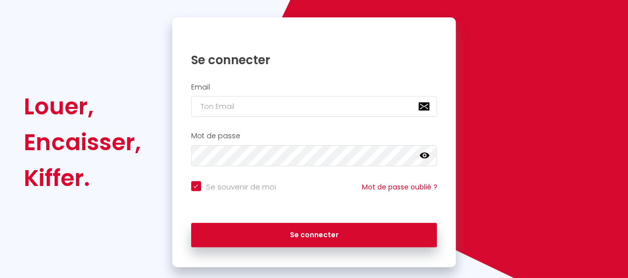
scroll to position [107, 0]
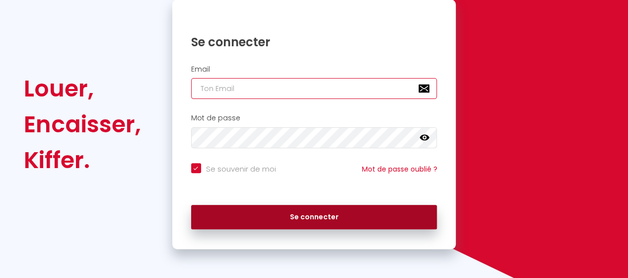
type input "[EMAIL_ADDRESS][DOMAIN_NAME]"
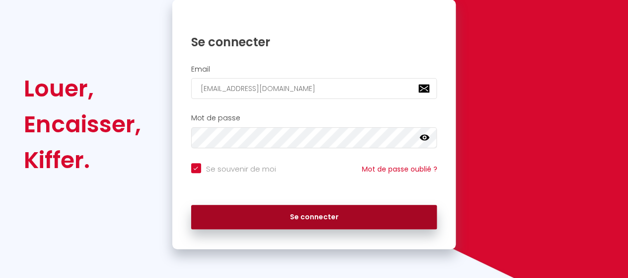
click at [298, 208] on button "Se connecter" at bounding box center [314, 217] width 246 height 25
checkbox input "true"
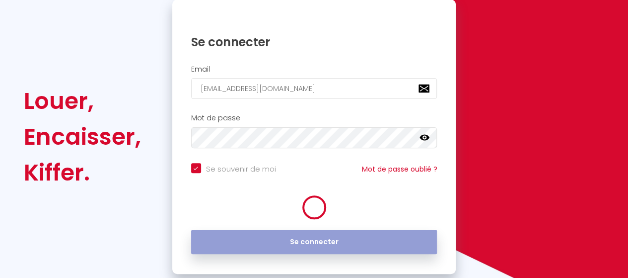
scroll to position [120, 0]
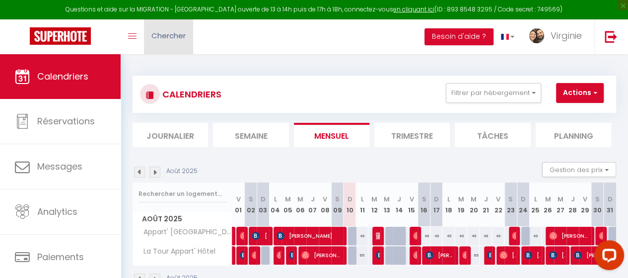
click at [164, 39] on span "Chercher" at bounding box center [169, 35] width 34 height 10
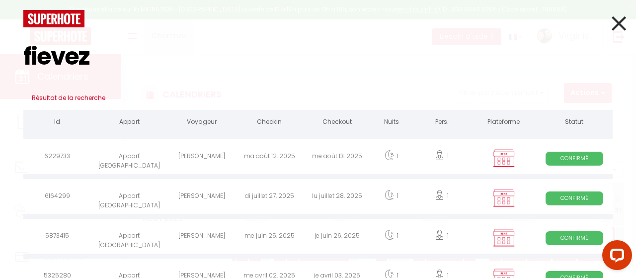
type input "fievez"
click at [68, 154] on div "6229733" at bounding box center [57, 158] width 68 height 32
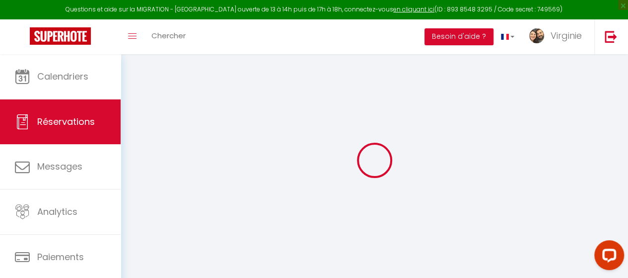
type input "[PERSON_NAME]"
type input "Fievez"
type input "[PERSON_NAME][EMAIL_ADDRESS][PERSON_NAME][DOMAIN_NAME]"
type input "[PHONE_NUMBER]"
type input "Levallois-Perret"
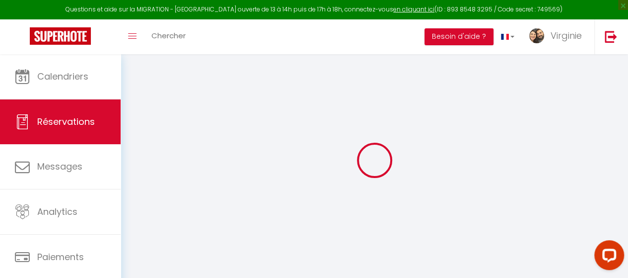
select select "FR"
select select "1131"
select select "1"
type input "[DATE] Août 2025"
select select
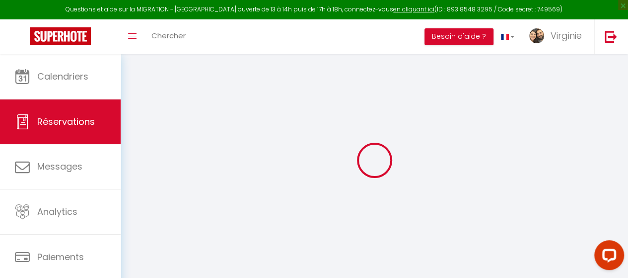
type input "Mer 13 Août 2025"
select select
type input "1"
select select "12"
select select
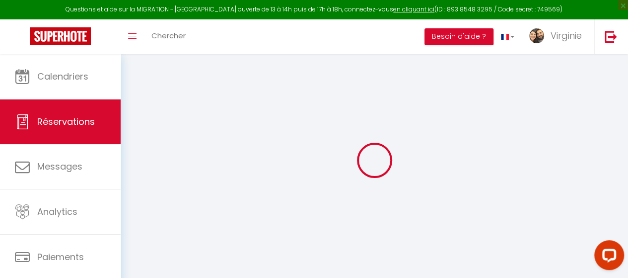
type input "50"
checkbox input "false"
type input "0"
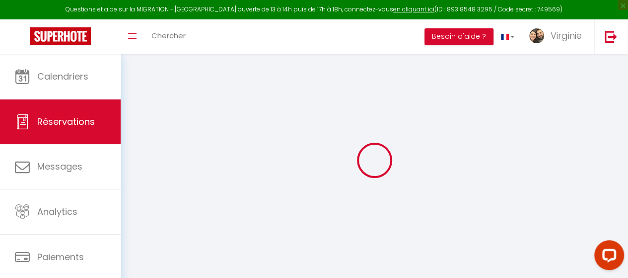
type input "0"
select select
select select "14"
checkbox input "false"
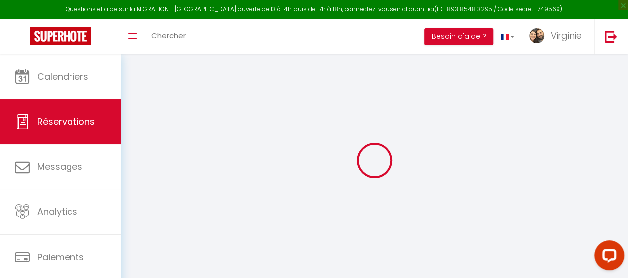
select select
checkbox input "false"
select select
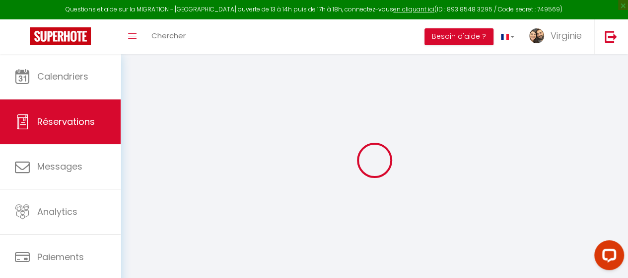
checkbox input "false"
select select
checkbox input "false"
type input "20"
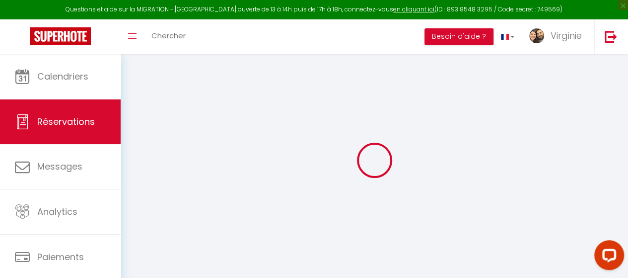
select select
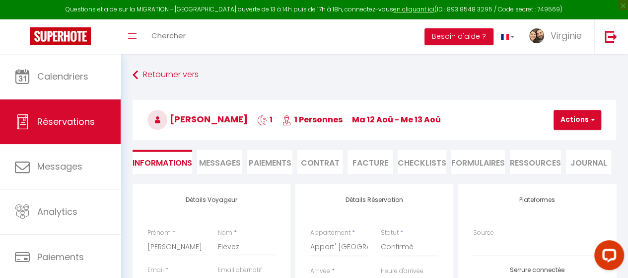
checkbox input "false"
select select
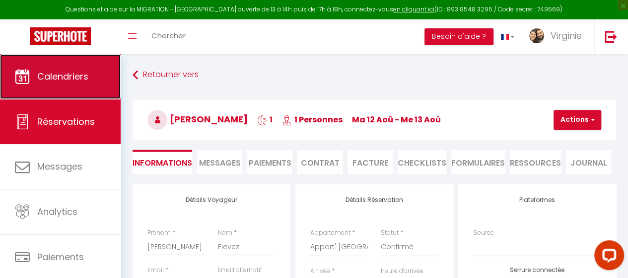
click at [62, 90] on link "Calendriers" at bounding box center [60, 76] width 121 height 45
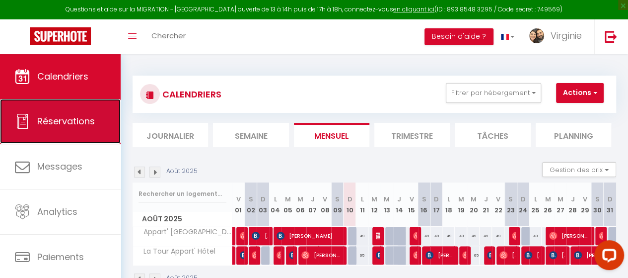
click at [65, 112] on link "Réservations" at bounding box center [60, 121] width 121 height 45
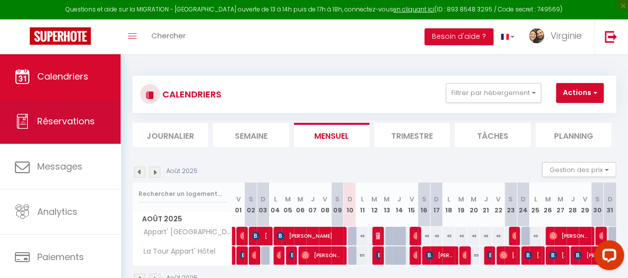
select select "not_cancelled"
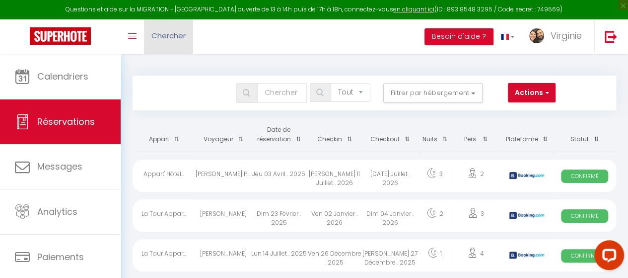
click at [177, 28] on link "Chercher" at bounding box center [168, 36] width 49 height 35
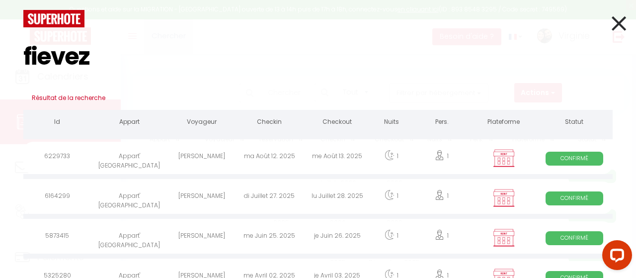
type input "fievez"
click at [128, 158] on div "Appart' [GEOGRAPHIC_DATA]" at bounding box center [129, 158] width 77 height 32
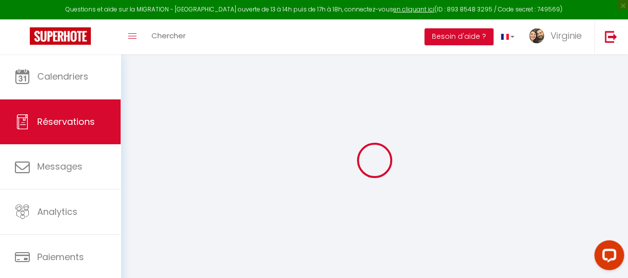
select select
select select "14"
checkbox input "false"
select select
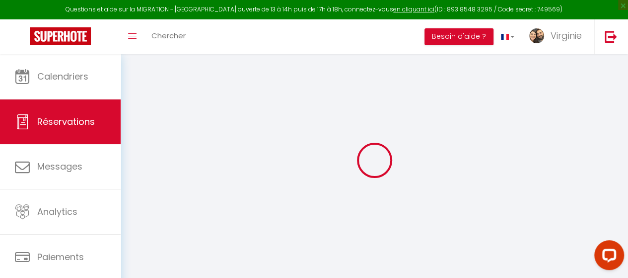
select select
checkbox input "false"
select select
checkbox input "false"
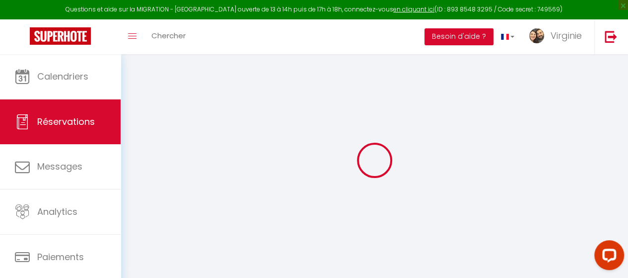
select select
checkbox input "false"
type input "20"
select select
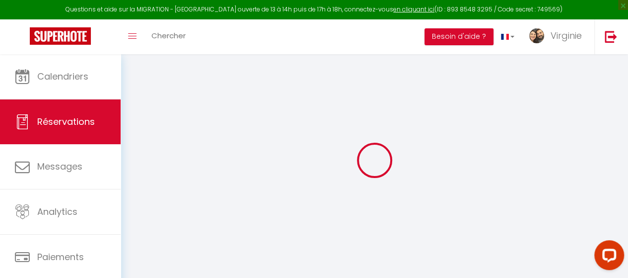
select select
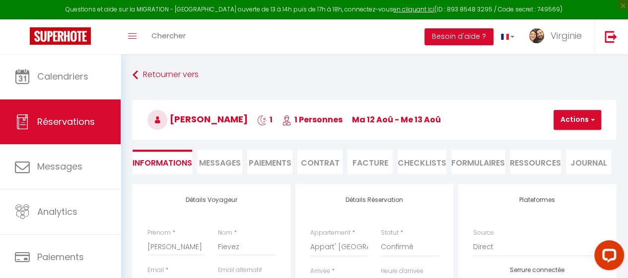
checkbox input "false"
select select
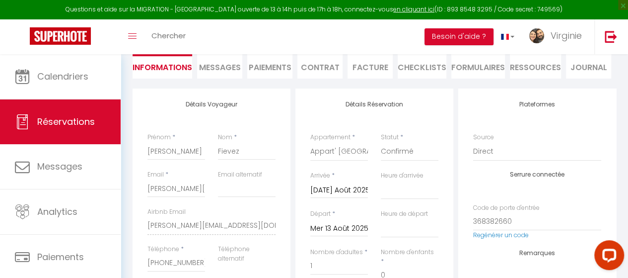
scroll to position [96, 0]
click at [334, 153] on select "La Tour Appart' Hôtel Appart' [GEOGRAPHIC_DATA]" at bounding box center [339, 150] width 58 height 19
select select "2104"
click at [310, 141] on select "La Tour Appart' Hôtel Appart' [GEOGRAPHIC_DATA]" at bounding box center [339, 150] width 58 height 19
select select
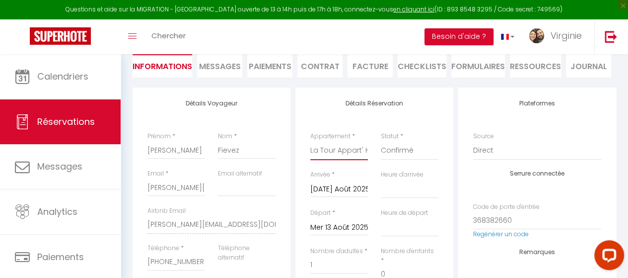
select select
checkbox input "false"
select select
type input "65"
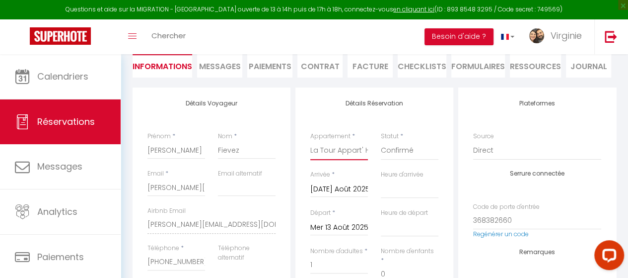
checkbox input "false"
click at [330, 189] on input "[DATE] Août 2025" at bounding box center [339, 189] width 58 height 13
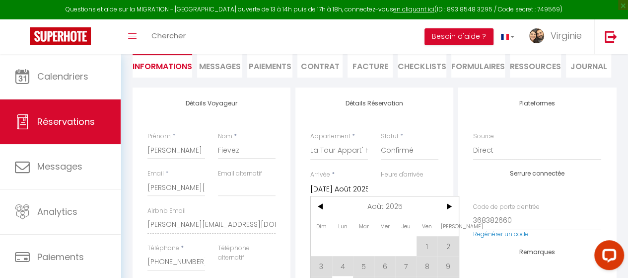
scroll to position [0, 0]
click at [452, 197] on span ">" at bounding box center [448, 206] width 21 height 20
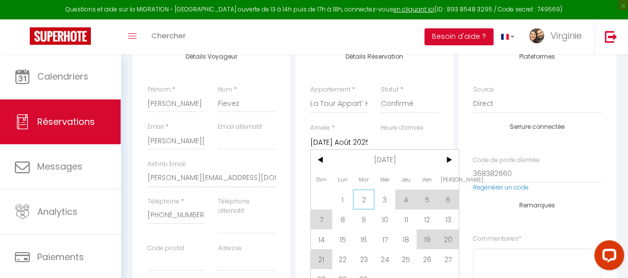
scroll to position [144, 0]
click at [405, 206] on span "4" at bounding box center [405, 198] width 21 height 20
type input "Jeu 04 Septembre 2025"
select select
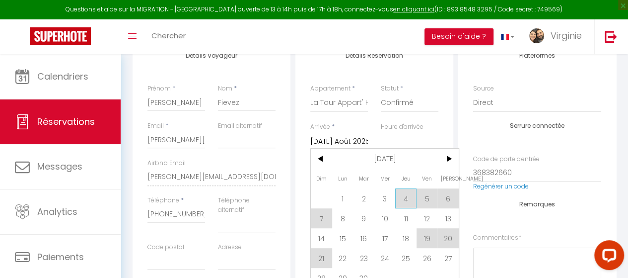
checkbox input "false"
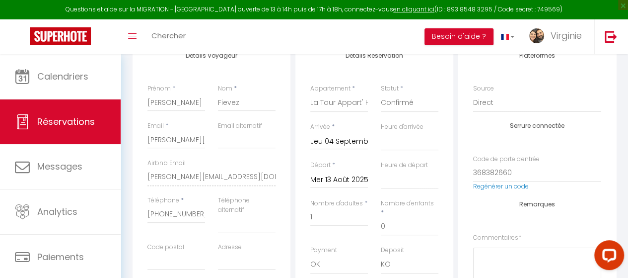
select select
checkbox input "false"
click at [339, 180] on input "Mer 13 Août 2025" at bounding box center [339, 179] width 58 height 13
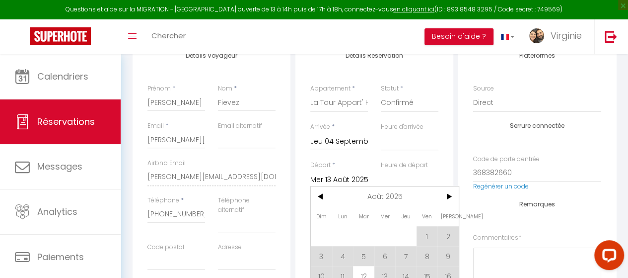
scroll to position [184, 0]
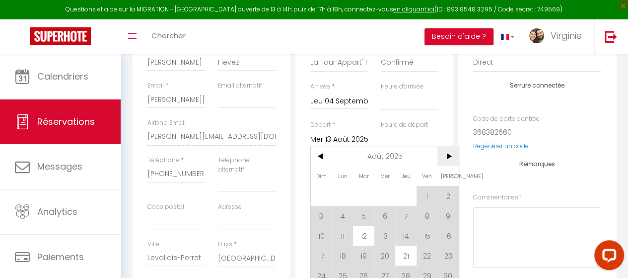
click at [449, 160] on span ">" at bounding box center [448, 156] width 21 height 20
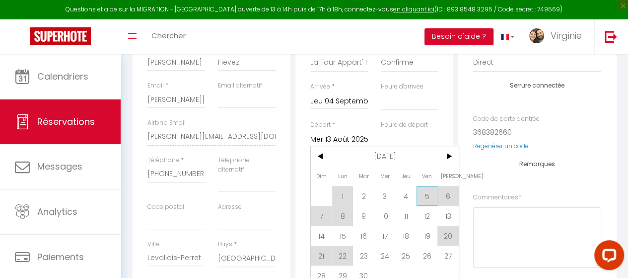
click at [423, 197] on span "5" at bounding box center [427, 196] width 21 height 20
select select
type input "Ven 05 Septembre 2025"
select select
checkbox input "false"
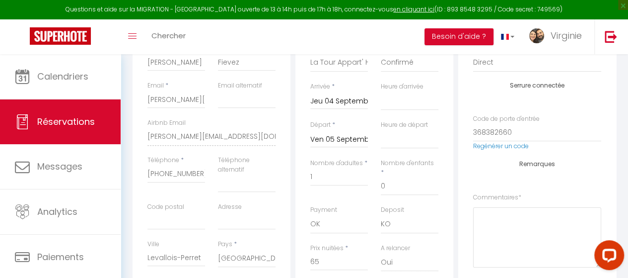
type input "0"
select select
type input "0"
checkbox input "false"
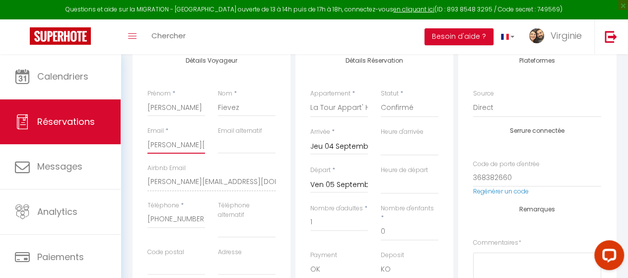
scroll to position [0, 0]
click at [167, 151] on input "[PERSON_NAME][EMAIL_ADDRESS][PERSON_NAME][DOMAIN_NAME]" at bounding box center [177, 145] width 58 height 18
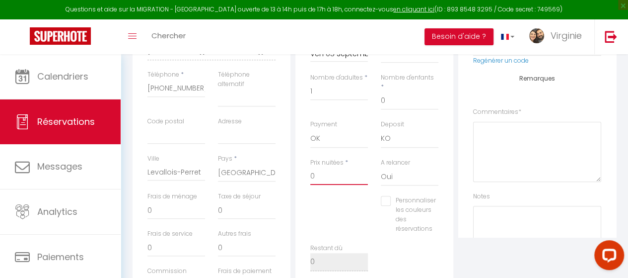
click at [354, 168] on input "0" at bounding box center [339, 176] width 58 height 18
select select
checkbox input "false"
type input "5"
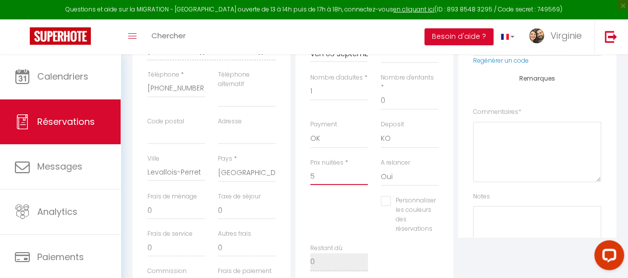
select select
checkbox input "false"
type input "50"
select select
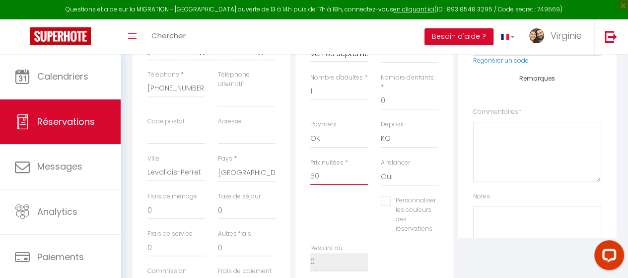
select select
checkbox input "false"
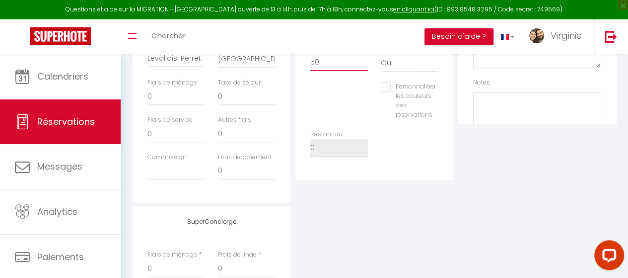
scroll to position [384, 0]
type input "50"
click at [168, 174] on input "Commission" at bounding box center [177, 170] width 58 height 18
click at [177, 131] on input "0" at bounding box center [177, 133] width 58 height 18
select select
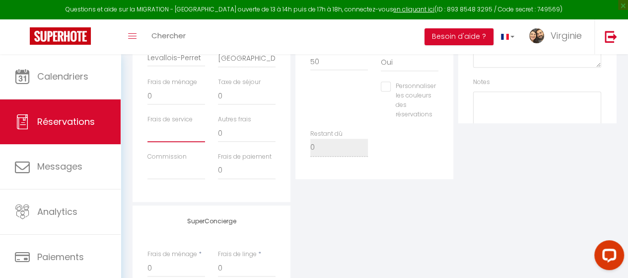
select select
checkbox input "false"
type input "20"
click at [354, 198] on div "Détails Réservation Appartement * La Tour Appart' Hôtel Appart' Hôtel Le Pin St…" at bounding box center [374, 1] width 163 height 402
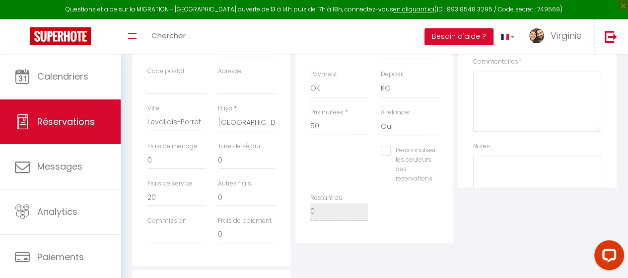
scroll to position [298, 0]
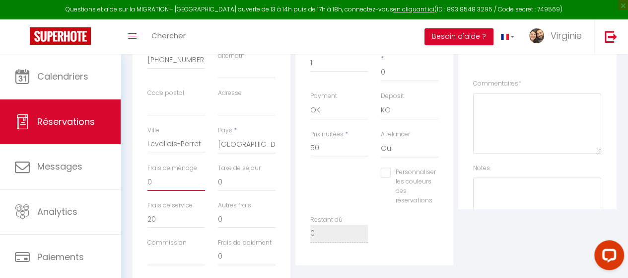
click at [164, 186] on input "0" at bounding box center [177, 182] width 58 height 18
type input "20"
click at [163, 225] on input "20" at bounding box center [177, 219] width 58 height 18
type input "2"
select select
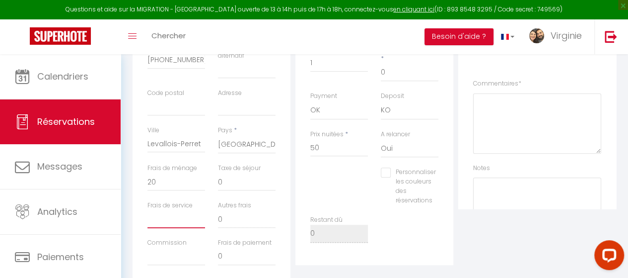
select select
checkbox input "false"
type input "0"
click at [558, 228] on div "Plateformes Source Direct [DOMAIN_NAME] [DOMAIN_NAME] Chalet montagne Expedia G…" at bounding box center [537, 87] width 163 height 402
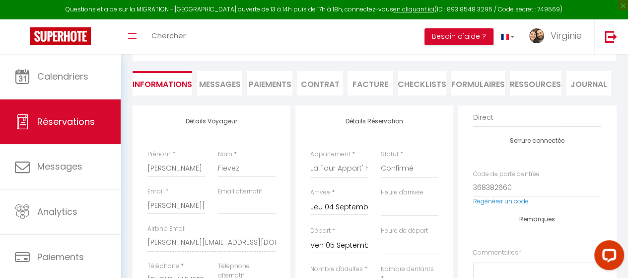
scroll to position [0, 0]
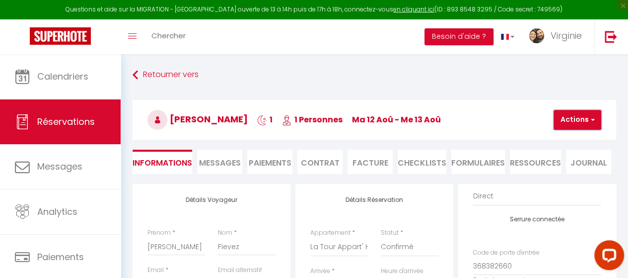
click at [591, 114] on button "Actions" at bounding box center [578, 120] width 48 height 20
click at [574, 140] on link "Enregistrer" at bounding box center [586, 141] width 78 height 13
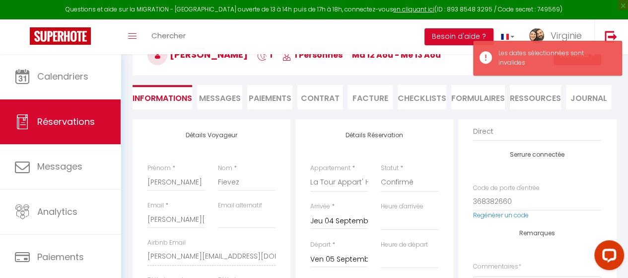
scroll to position [85, 0]
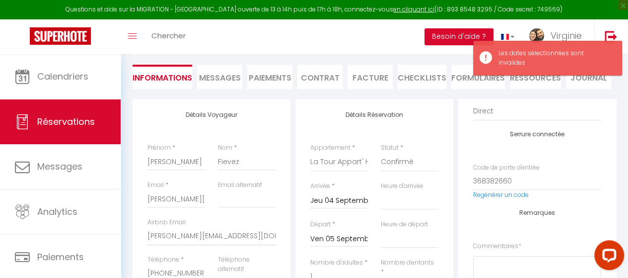
click at [341, 207] on div "Jeu 04 Septembre 2025 < [DATE] > Dim Lun Mar Mer Jeu Ven Sam 1 2 3 4 5 6 7 8 9 …" at bounding box center [339, 200] width 58 height 18
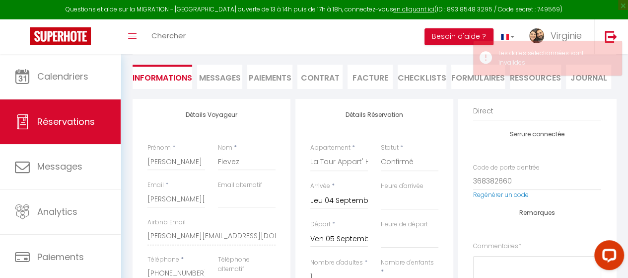
click at [343, 200] on input "Jeu 04 Septembre 2025" at bounding box center [339, 200] width 58 height 13
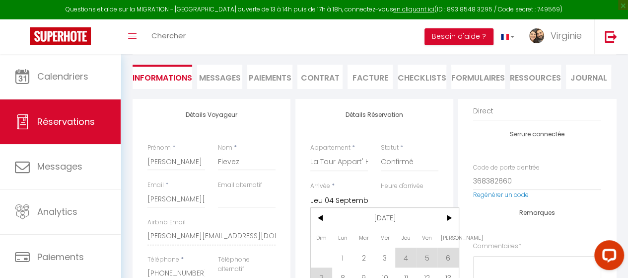
scroll to position [0, 0]
click at [408, 258] on span "4" at bounding box center [405, 257] width 21 height 20
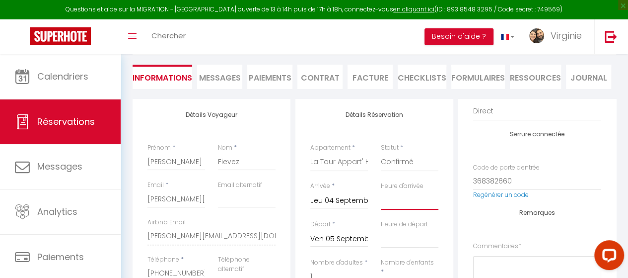
click at [393, 194] on select "00:00 00:30 01:00 01:30 02:00 02:30 03:00 03:30 04:00 04:30 05:00 05:30 06:00 0…" at bounding box center [410, 200] width 58 height 19
click at [344, 235] on input "Ven 05 Septembre 2025" at bounding box center [339, 239] width 58 height 13
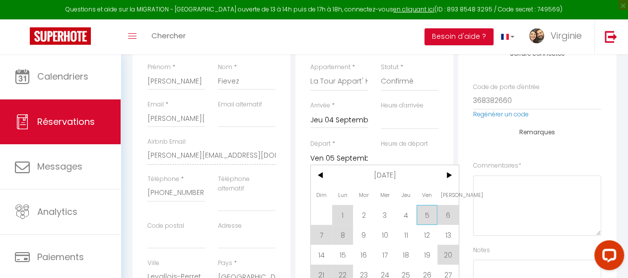
click at [427, 213] on span "5" at bounding box center [427, 215] width 21 height 20
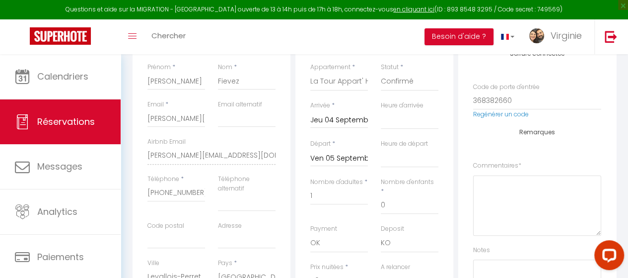
click at [427, 213] on div "Nombre d'enfants * 0" at bounding box center [410, 200] width 71 height 47
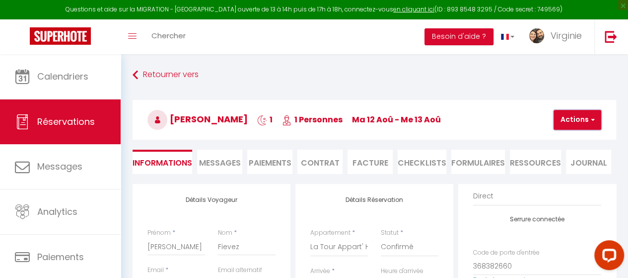
click at [579, 123] on button "Actions" at bounding box center [578, 120] width 48 height 20
click at [568, 139] on link "Enregistrer" at bounding box center [586, 141] width 78 height 13
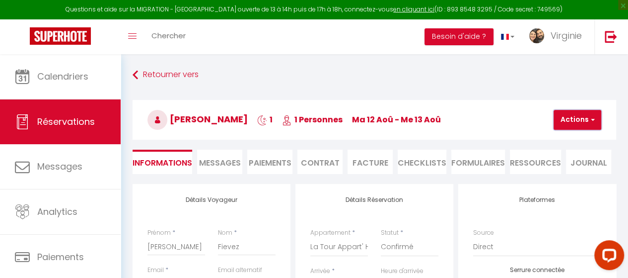
click at [581, 119] on button "Actions" at bounding box center [578, 120] width 48 height 20
click at [569, 141] on link "Enregistrer" at bounding box center [586, 141] width 78 height 13
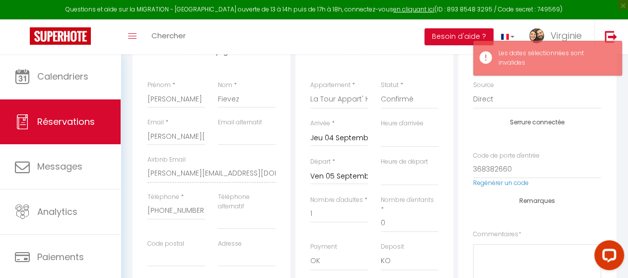
scroll to position [147, 0]
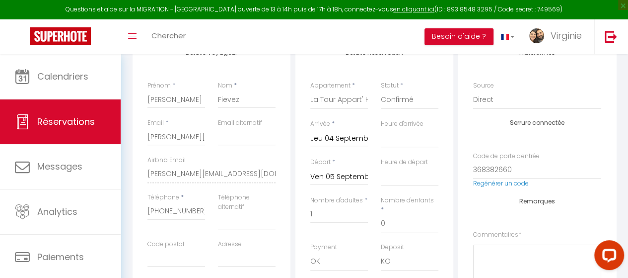
click at [348, 138] on input "Jeu 04 Septembre 2025" at bounding box center [339, 138] width 58 height 13
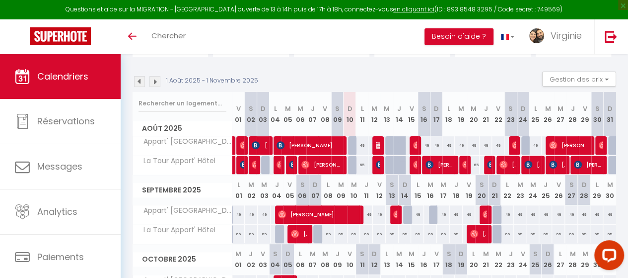
scroll to position [90, 0]
click at [278, 235] on div at bounding box center [281, 234] width 13 height 19
type input "65"
type input "Jeu 04 Septembre 2025"
type input "Ven 05 Septembre 2025"
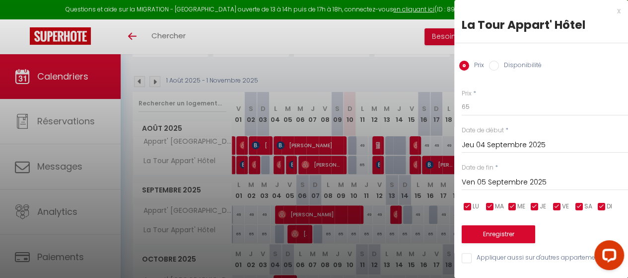
click at [506, 66] on label "Disponibilité" at bounding box center [520, 66] width 43 height 11
click at [499, 66] on input "Disponibilité" at bounding box center [494, 66] width 10 height 10
radio input "true"
radio input "false"
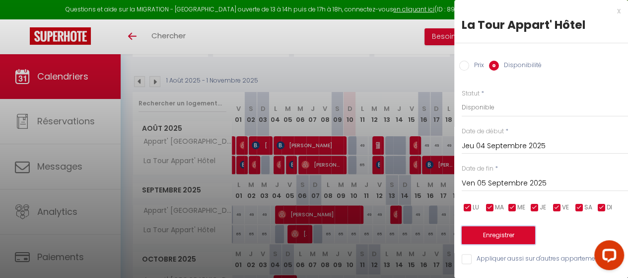
click at [503, 234] on button "Enregistrer" at bounding box center [499, 235] width 74 height 18
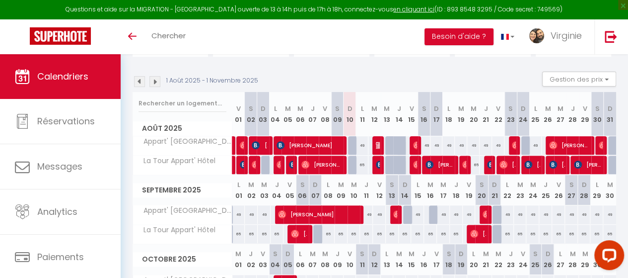
drag, startPoint x: 280, startPoint y: 235, endPoint x: 158, endPoint y: 66, distance: 208.6
click at [158, 66] on section "1 Août 2025 - 1 Novembre 2025 Gestion des prix Nb Nuits minimum Règles Disponib…" at bounding box center [375, 202] width 484 height 281
click at [183, 49] on link "Chercher" at bounding box center [168, 36] width 49 height 35
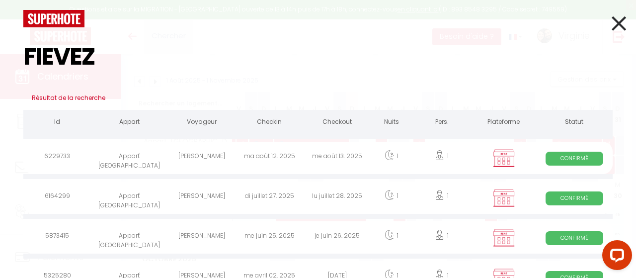
type input "FIEVEZ"
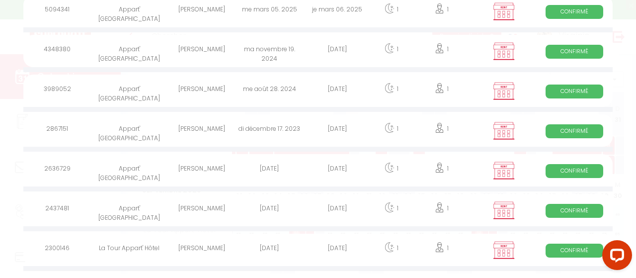
scroll to position [305, 0]
click at [139, 245] on div "La Tour Appart' Hôtel" at bounding box center [129, 250] width 77 height 32
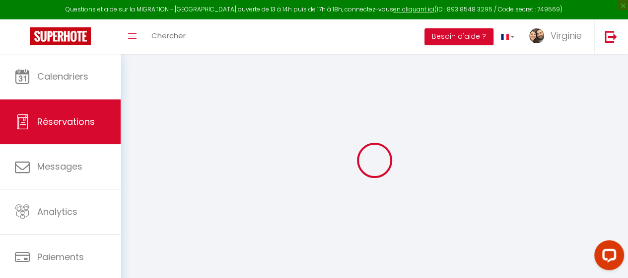
select select
checkbox input "false"
select select
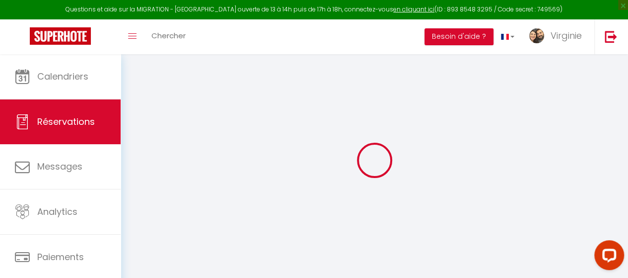
checkbox input "false"
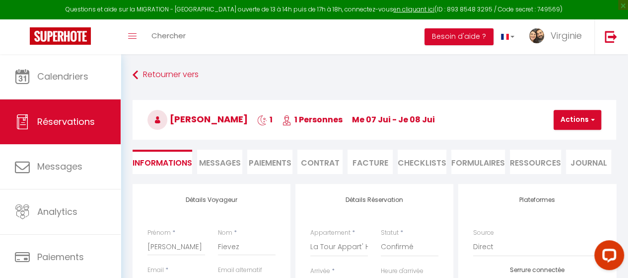
select select
checkbox input "false"
select select
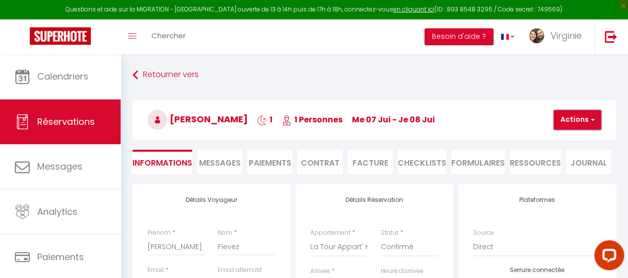
click at [590, 112] on button "Actions" at bounding box center [578, 120] width 48 height 20
click at [566, 148] on link "Dupliquer" at bounding box center [586, 154] width 78 height 13
select select
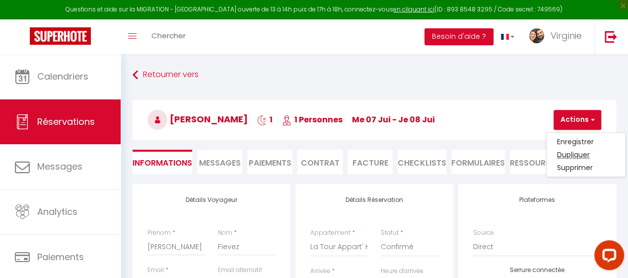
select select
checkbox input "false"
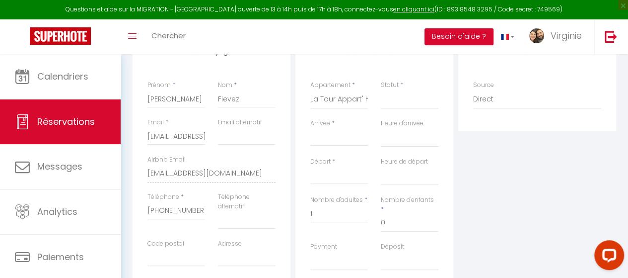
scroll to position [148, 0]
click at [339, 142] on input "Arrivée" at bounding box center [339, 137] width 58 height 13
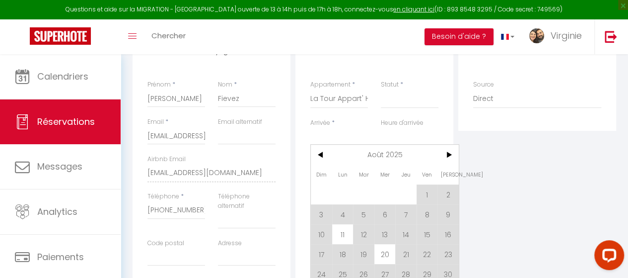
scroll to position [209, 0]
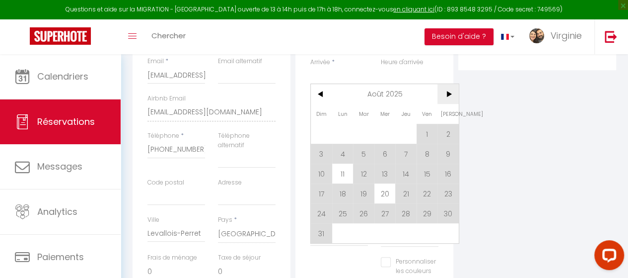
click at [450, 93] on span ">" at bounding box center [448, 94] width 21 height 20
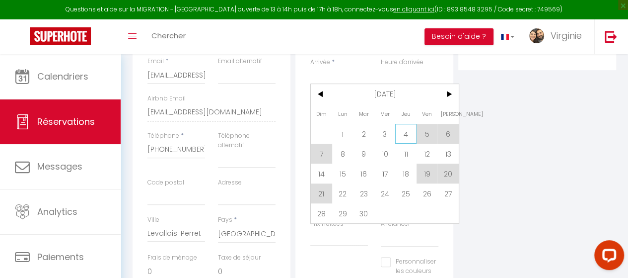
click at [402, 136] on span "4" at bounding box center [405, 134] width 21 height 20
click at [402, 136] on label "Nombre d'enfants" at bounding box center [407, 138] width 53 height 9
click at [402, 153] on input "0" at bounding box center [410, 162] width 58 height 18
select select
type input "Jeu 04 Septembre 2025"
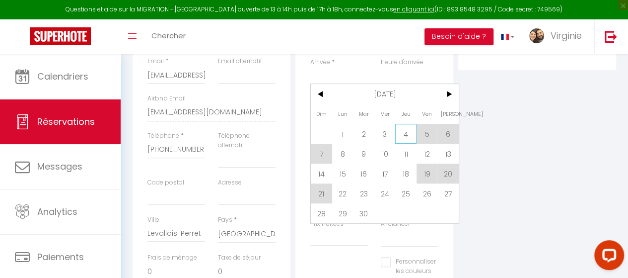
select select
type input "Ven 05 Septembre 2025"
select select
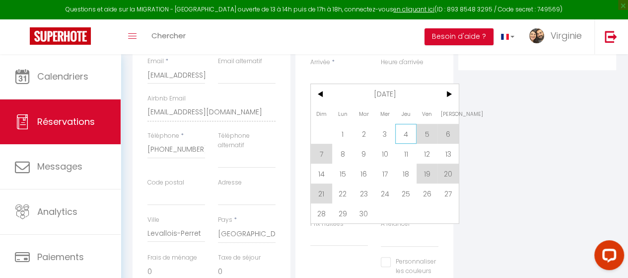
select select
checkbox input "false"
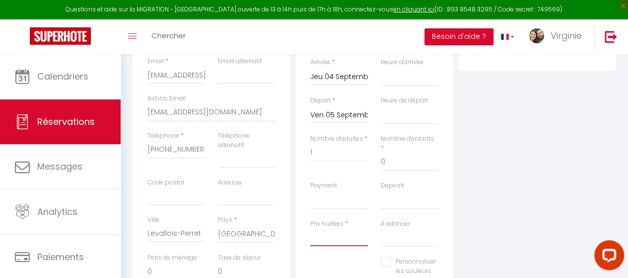
click at [336, 228] on input "Prix nuitées" at bounding box center [339, 237] width 58 height 18
type input "5"
select select
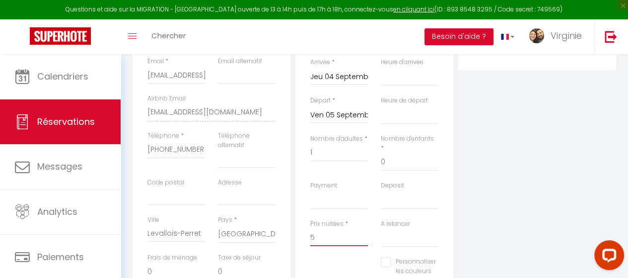
select select
checkbox input "false"
type input "50"
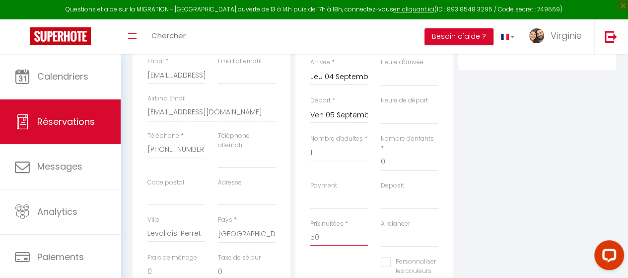
select select
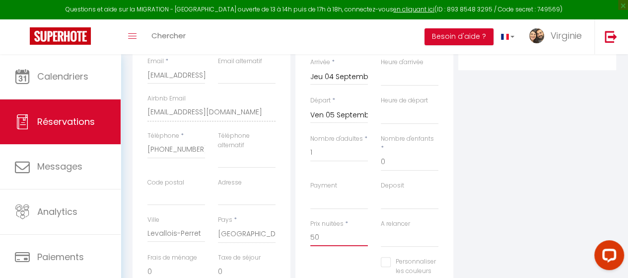
select select
checkbox input "false"
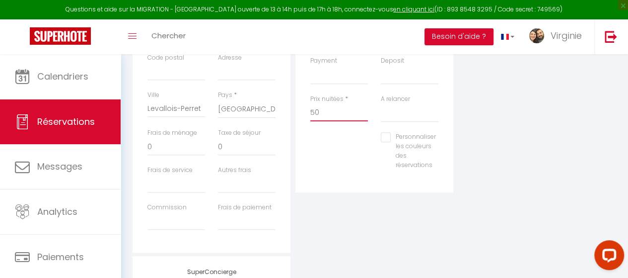
scroll to position [332, 0]
type input "50"
click at [174, 151] on input "0" at bounding box center [177, 148] width 58 height 18
select select
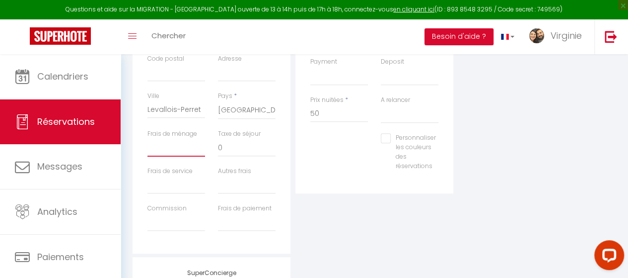
select select
checkbox input "false"
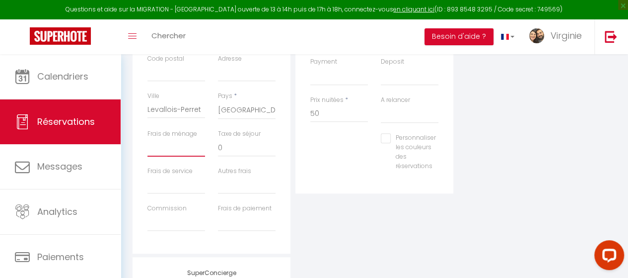
type input "2"
select select
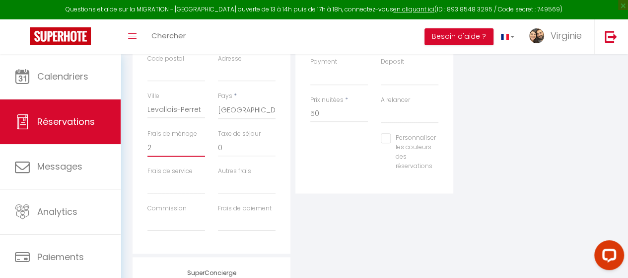
select select
checkbox input "false"
type input "20"
select select
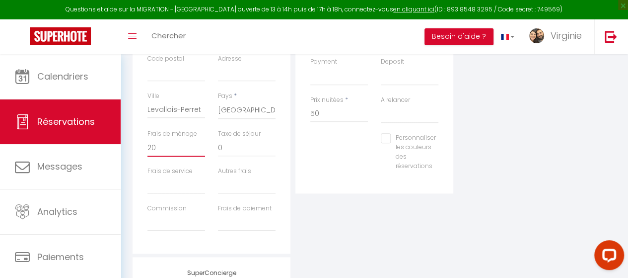
select select
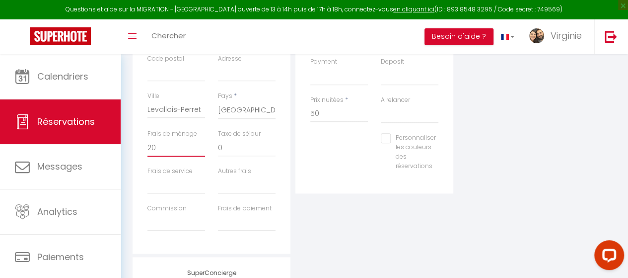
checkbox input "false"
type input "20"
click at [425, 239] on div "Détails Réservation Appartement * La Tour Appart' Hôtel Appart' Hôtel Le Pin St…" at bounding box center [374, 52] width 163 height 402
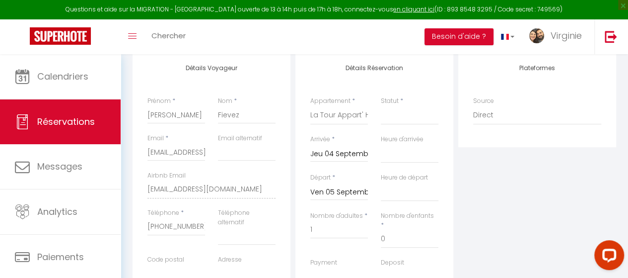
scroll to position [129, 0]
click at [418, 123] on select "Confirmé Non Confirmé Annulé Annulé par le voyageur No Show Request" at bounding box center [410, 117] width 58 height 19
select select "1"
click at [381, 108] on select "Confirmé Non Confirmé Annulé Annulé par le voyageur No Show Request" at bounding box center [410, 117] width 58 height 19
select select
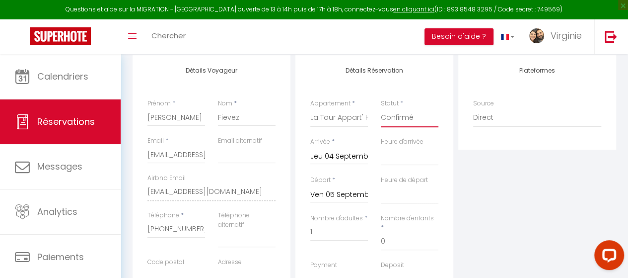
select select
checkbox input "false"
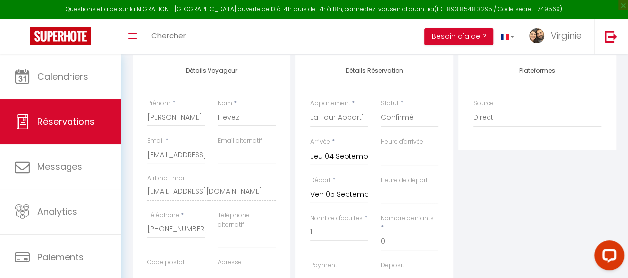
click at [554, 211] on div "Plateformes Source Direct [DOMAIN_NAME] [DOMAIN_NAME] Chalet montagne Expedia G…" at bounding box center [537, 256] width 163 height 402
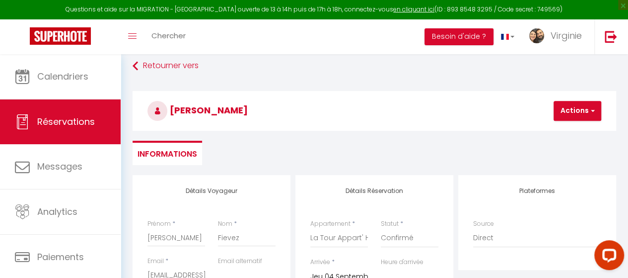
scroll to position [0, 0]
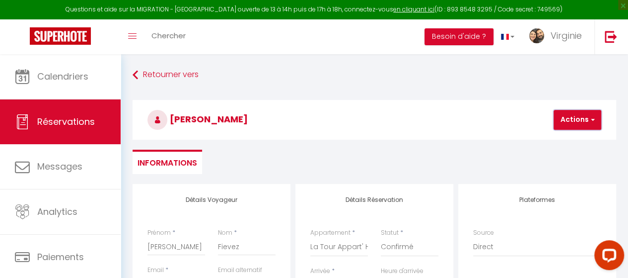
click at [580, 119] on button "Actions" at bounding box center [578, 120] width 48 height 20
click at [578, 139] on link "Enregistrer" at bounding box center [586, 141] width 78 height 13
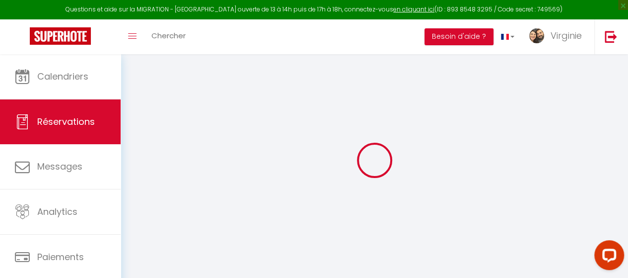
select select "not_cancelled"
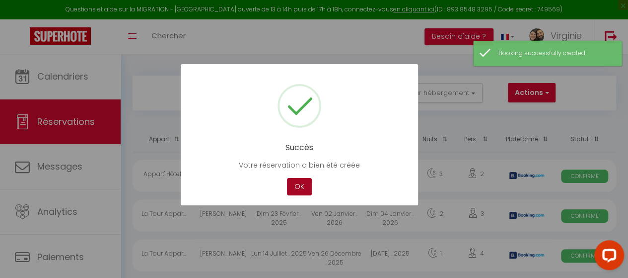
click at [298, 189] on button "OK" at bounding box center [299, 186] width 25 height 17
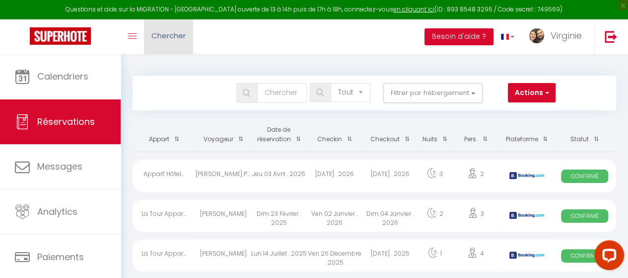
click at [169, 45] on link "Chercher" at bounding box center [168, 36] width 49 height 35
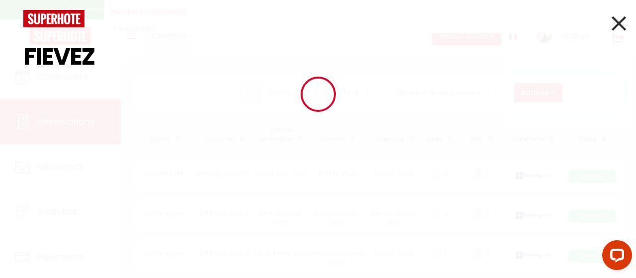
type input "FIEVEZ"
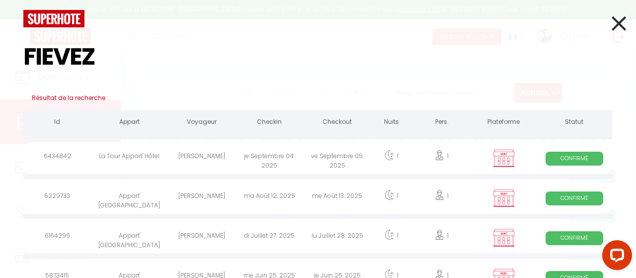
click at [157, 156] on div "La Tour Appart' Hôtel" at bounding box center [129, 158] width 77 height 32
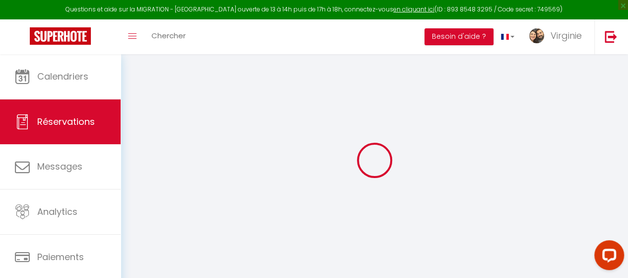
select select
checkbox input "false"
type input "20"
select select
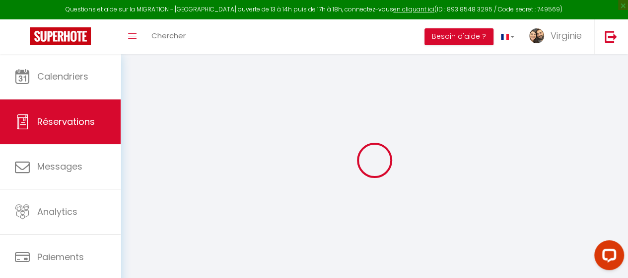
select select
checkbox input "false"
select select
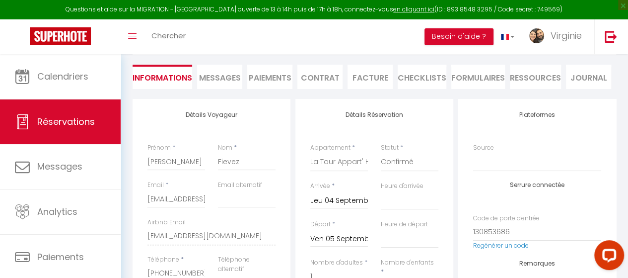
scroll to position [84, 0]
click at [229, 81] on span "Messages" at bounding box center [220, 78] width 42 height 11
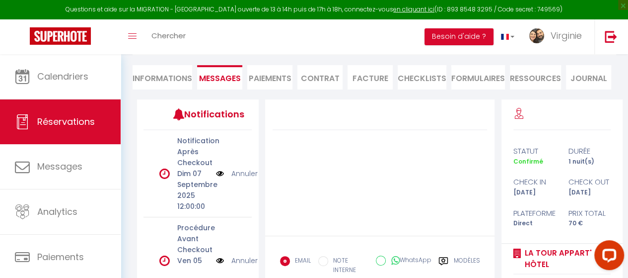
click at [232, 174] on link "Annuler" at bounding box center [245, 173] width 26 height 11
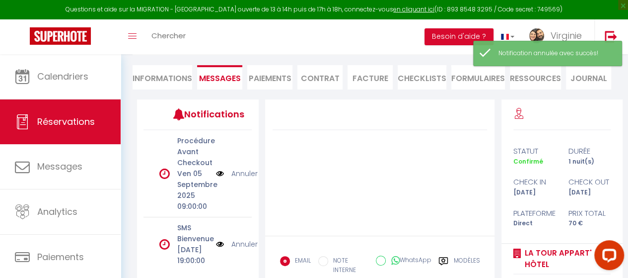
scroll to position [327, 0]
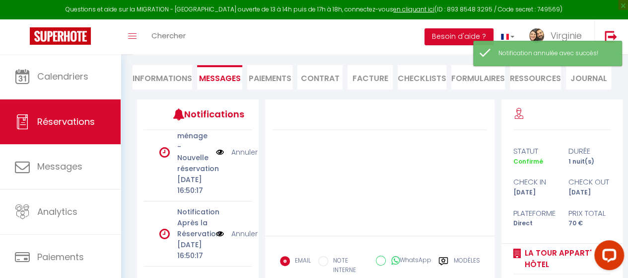
click at [234, 228] on link "Annuler" at bounding box center [245, 233] width 26 height 11
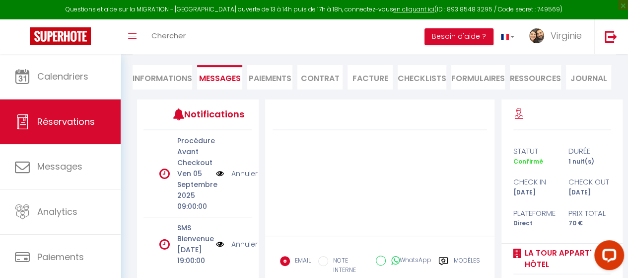
scroll to position [0, 0]
click at [240, 173] on link "Annuler" at bounding box center [245, 172] width 26 height 11
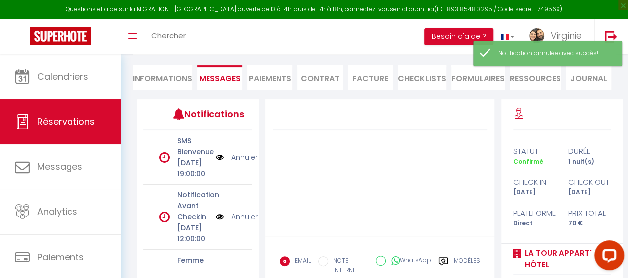
scroll to position [0, 0]
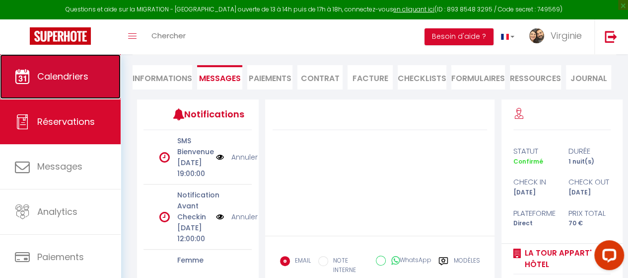
click at [53, 74] on span "Calendriers" at bounding box center [62, 76] width 51 height 12
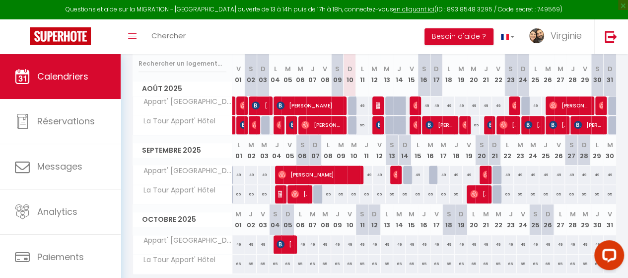
scroll to position [131, 0]
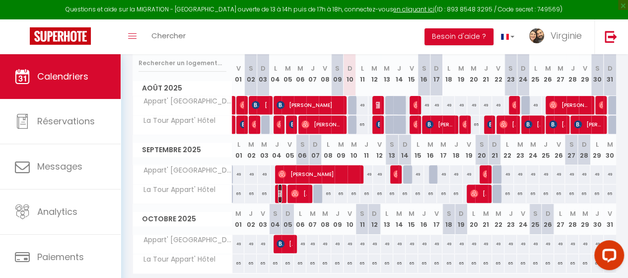
click at [280, 194] on img at bounding box center [282, 193] width 8 height 8
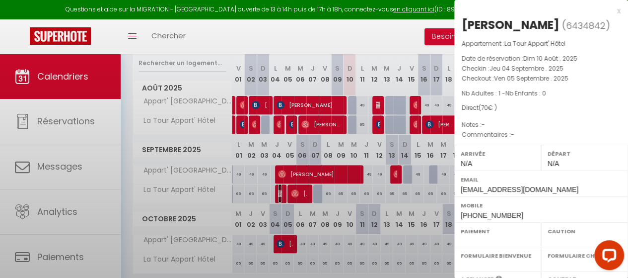
select select "OK"
select select "KO"
select select "0"
select select "1"
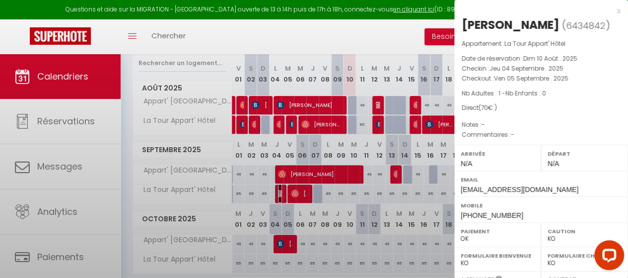
select select
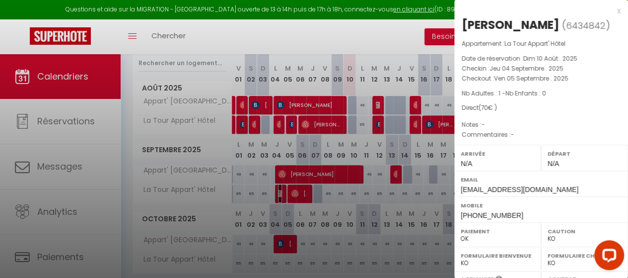
scroll to position [183, 0]
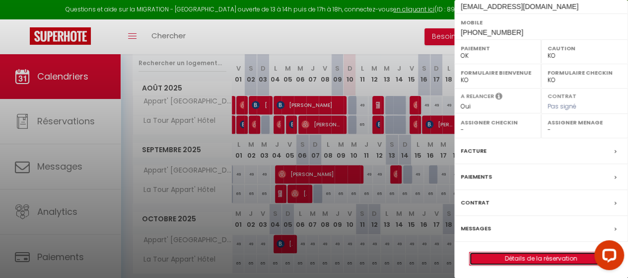
click at [542, 255] on link "Détails de la réservation" at bounding box center [541, 258] width 143 height 13
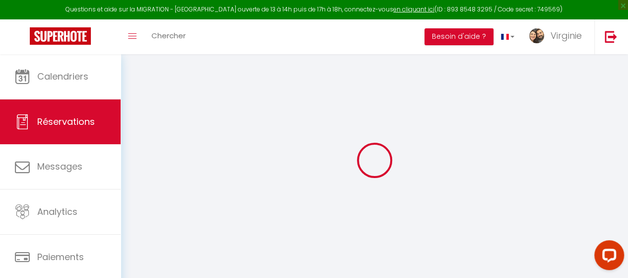
select select
checkbox input "false"
select select
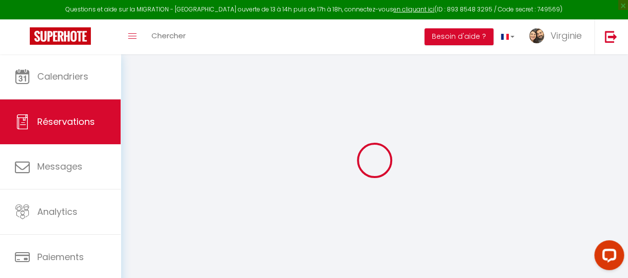
checkbox input "false"
type input "20"
select select
checkbox input "false"
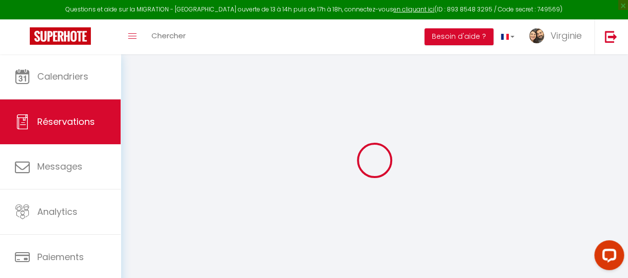
select select
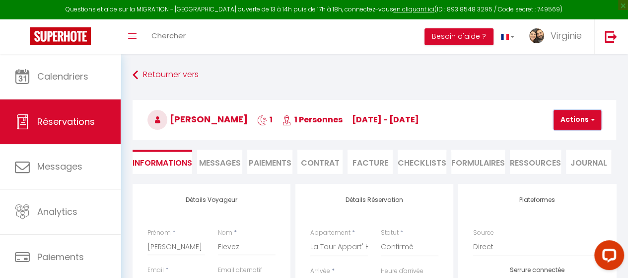
click at [576, 120] on button "Actions" at bounding box center [578, 120] width 48 height 20
click at [580, 148] on link "Dupliquer" at bounding box center [586, 154] width 78 height 13
select select
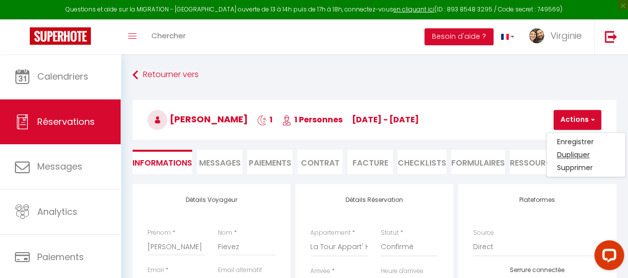
select select
checkbox input "false"
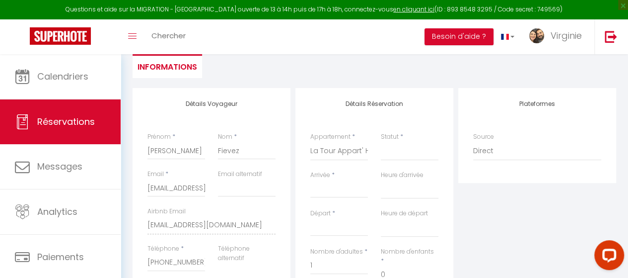
scroll to position [96, 0]
click at [346, 146] on select "La Tour Appart' Hôtel Appart' [GEOGRAPHIC_DATA]" at bounding box center [339, 150] width 58 height 19
select select "1131"
click at [310, 141] on select "La Tour Appart' Hôtel Appart' [GEOGRAPHIC_DATA]" at bounding box center [339, 150] width 58 height 19
select select
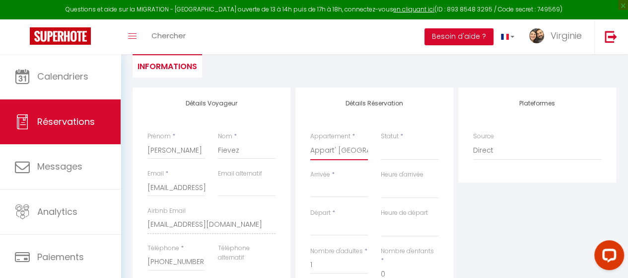
select select
type input "0"
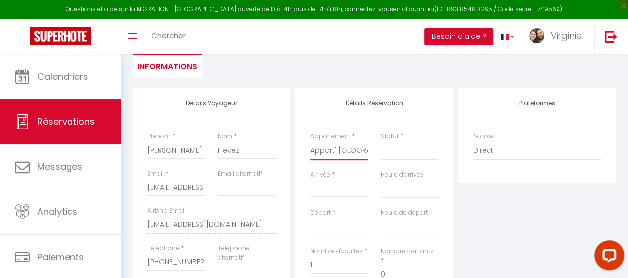
select select
checkbox input "false"
click at [380, 155] on div "Statut * Confirmé Non Confirmé Annulé Annulé par le voyageur No Show Request" at bounding box center [410, 151] width 71 height 38
click at [391, 153] on select "Confirmé Non Confirmé Annulé Annulé par le voyageur No Show Request" at bounding box center [410, 150] width 58 height 19
select select
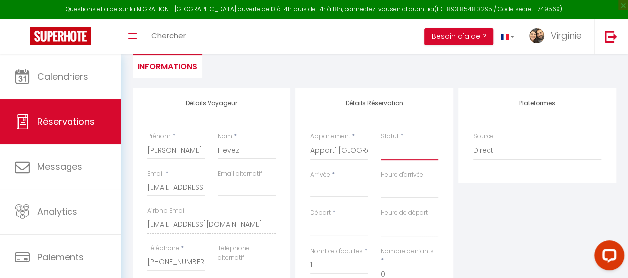
select select
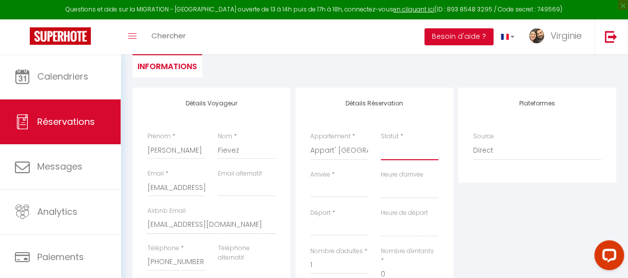
checkbox input "false"
select select "1"
click at [381, 141] on select "Confirmé Non Confirmé Annulé Annulé par le voyageur No Show Request" at bounding box center [410, 150] width 58 height 19
select select
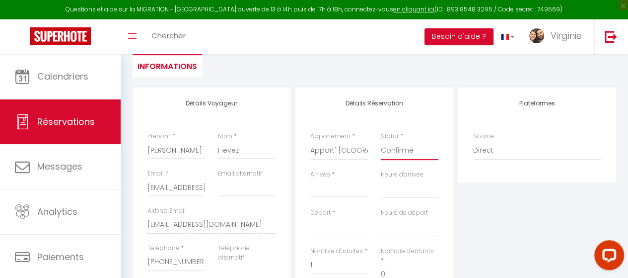
select select
checkbox input "false"
click at [351, 195] on input "Arrivée" at bounding box center [339, 189] width 58 height 13
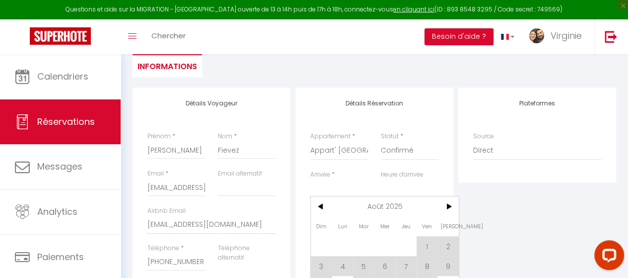
click at [351, 195] on div "< Août 2025 > Dim Lun Mar Mer Jeu Ven Sam 1 2 3 4 5 6 7 8 9 10 11 12 13 14 15 1…" at bounding box center [339, 188] width 58 height 18
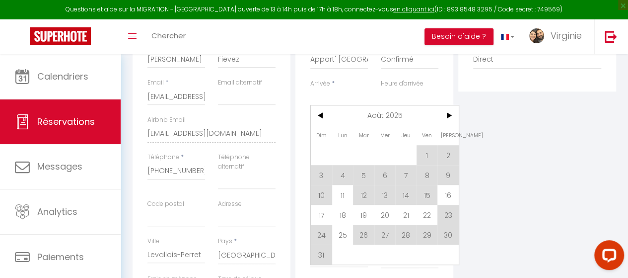
scroll to position [190, 0]
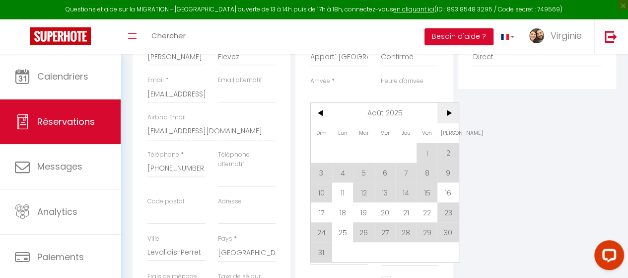
click at [447, 118] on span ">" at bounding box center [448, 113] width 21 height 20
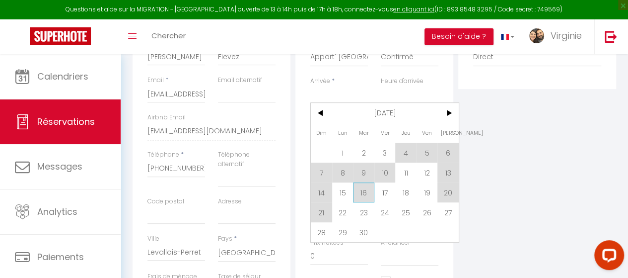
click at [357, 195] on span "16" at bounding box center [363, 192] width 21 height 20
click at [364, 200] on div "Payment OK KO" at bounding box center [339, 214] width 58 height 28
type input "Mar 16 Septembre 2025"
select select
type input "Mer 17 Septembre 2025"
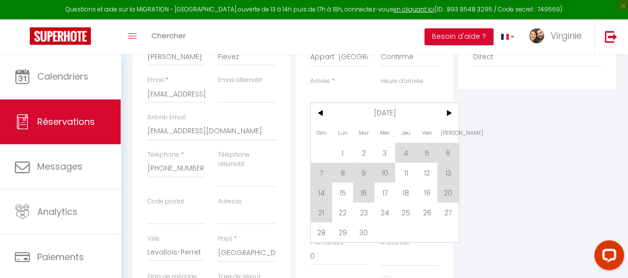
select select
checkbox input "false"
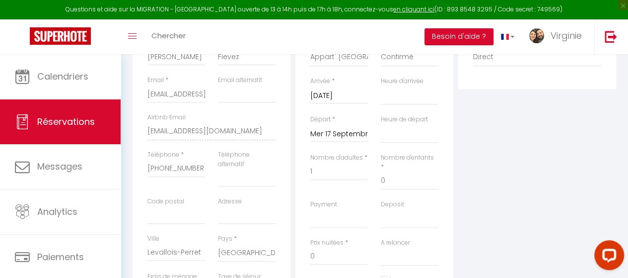
type input "0"
select select
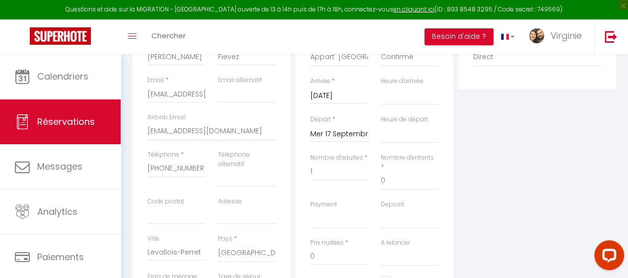
select select
checkbox input "false"
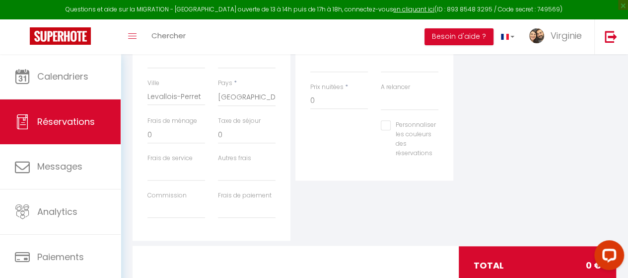
scroll to position [253, 0]
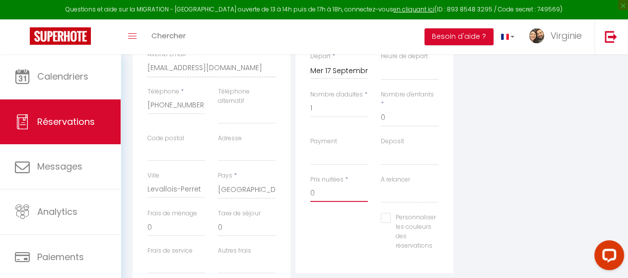
click at [335, 184] on input "0" at bounding box center [339, 193] width 58 height 18
type input "50"
click at [160, 230] on input "0" at bounding box center [177, 227] width 58 height 18
select select
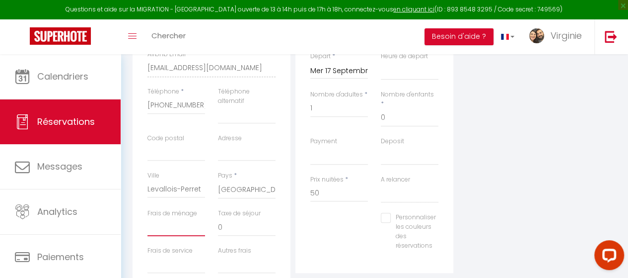
select select
checkbox input "false"
type input "02"
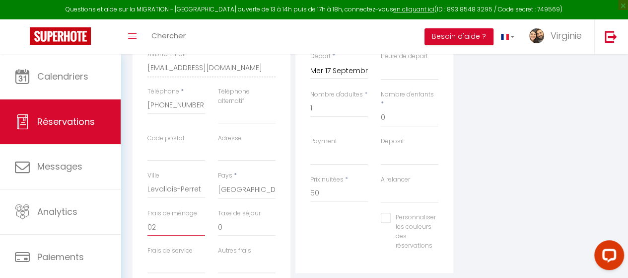
select select
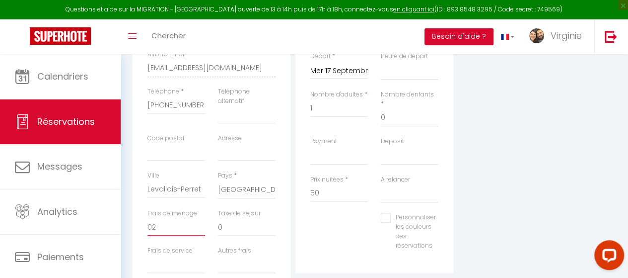
checkbox input "false"
type input "0"
select select
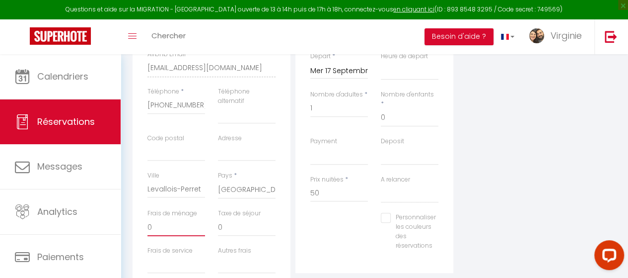
select select
checkbox input "false"
select select
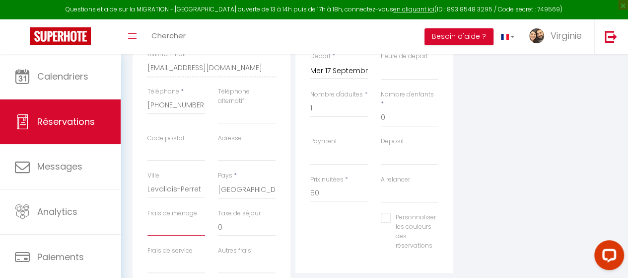
select select
click at [447, 211] on div "Détails Réservation Appartement * La Tour Appart' Hôtel Appart' Hôtel Le Pin St…" at bounding box center [375, 102] width 158 height 342
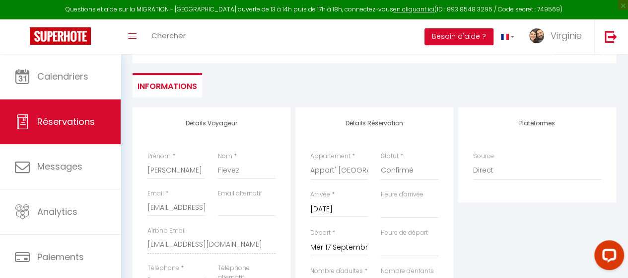
scroll to position [0, 0]
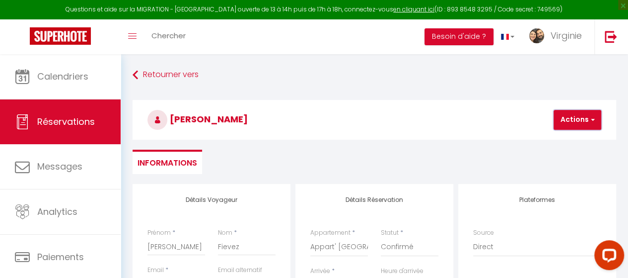
click at [570, 119] on button "Actions" at bounding box center [578, 120] width 48 height 20
click at [571, 138] on link "Enregistrer" at bounding box center [586, 141] width 78 height 13
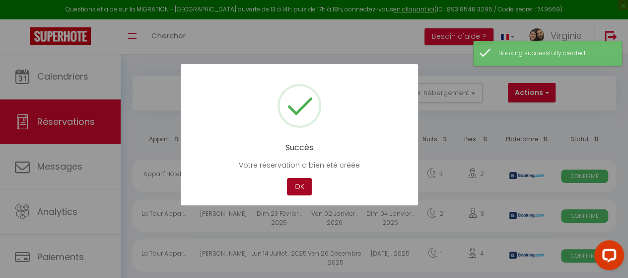
click at [297, 187] on button "OK" at bounding box center [299, 186] width 25 height 17
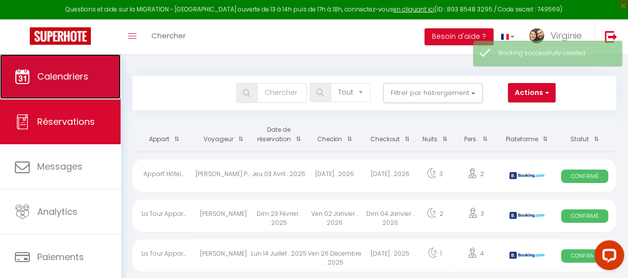
click at [56, 70] on span "Calendriers" at bounding box center [62, 76] width 51 height 12
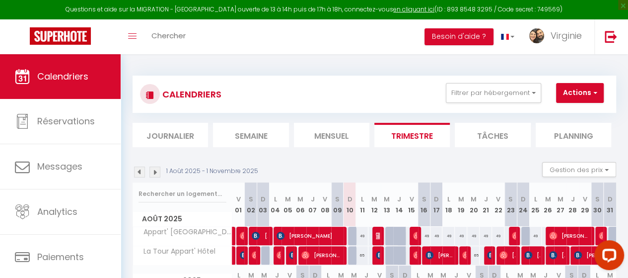
scroll to position [167, 0]
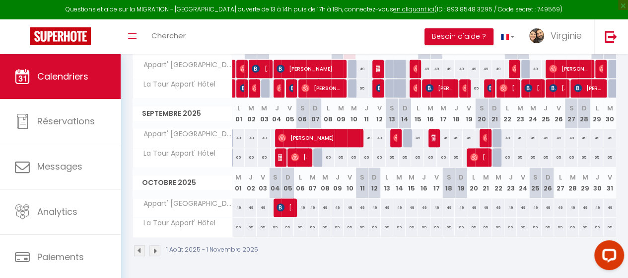
click at [429, 135] on div at bounding box center [435, 138] width 13 height 19
click at [429, 136] on div at bounding box center [435, 138] width 13 height 19
click at [432, 140] on img at bounding box center [436, 138] width 8 height 8
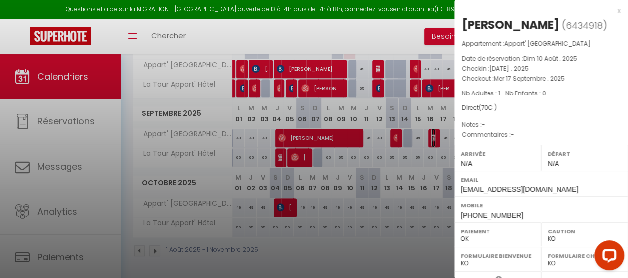
scroll to position [183, 0]
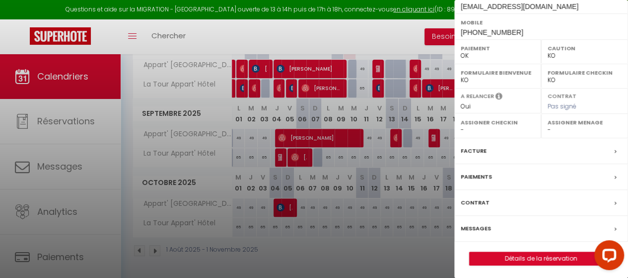
click at [485, 225] on label "Messages" at bounding box center [476, 228] width 30 height 10
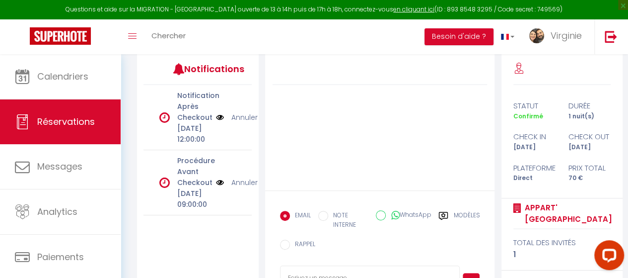
scroll to position [130, 0]
click at [243, 122] on link "Annuler" at bounding box center [245, 116] width 26 height 11
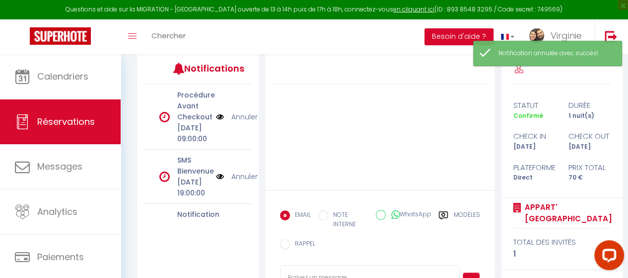
click at [243, 122] on link "Annuler" at bounding box center [245, 116] width 26 height 11
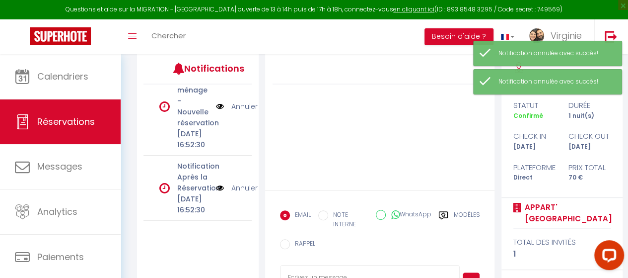
scroll to position [240, 0]
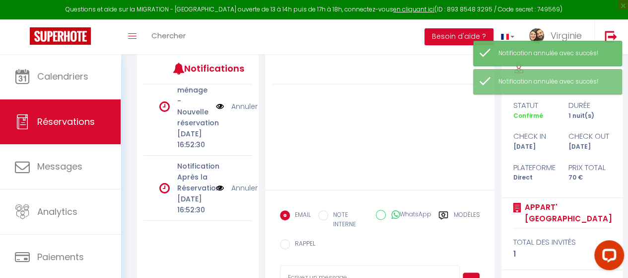
click at [234, 182] on link "Annuler" at bounding box center [245, 187] width 26 height 11
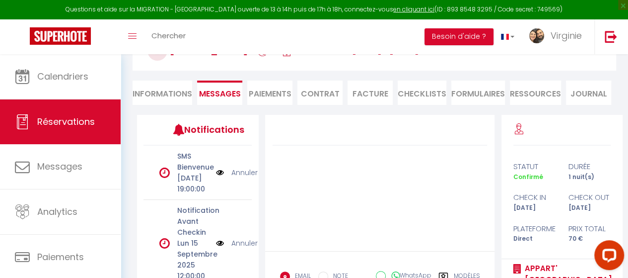
scroll to position [69, 0]
